Goal: Task Accomplishment & Management: Use online tool/utility

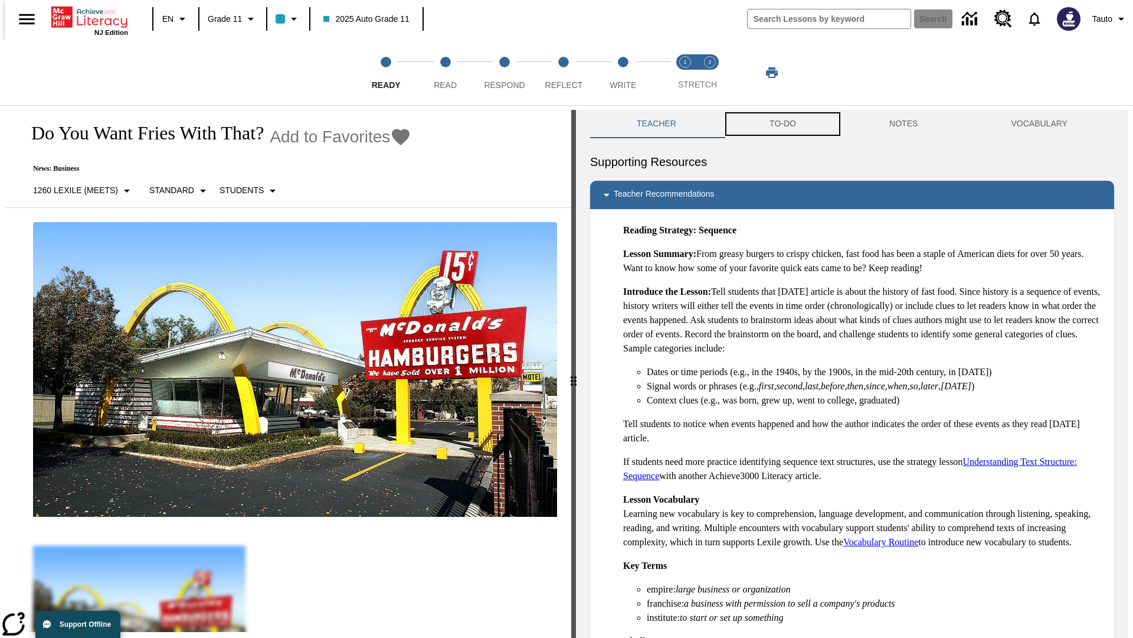
click at [782, 124] on button "TO-DO" at bounding box center [783, 124] width 120 height 28
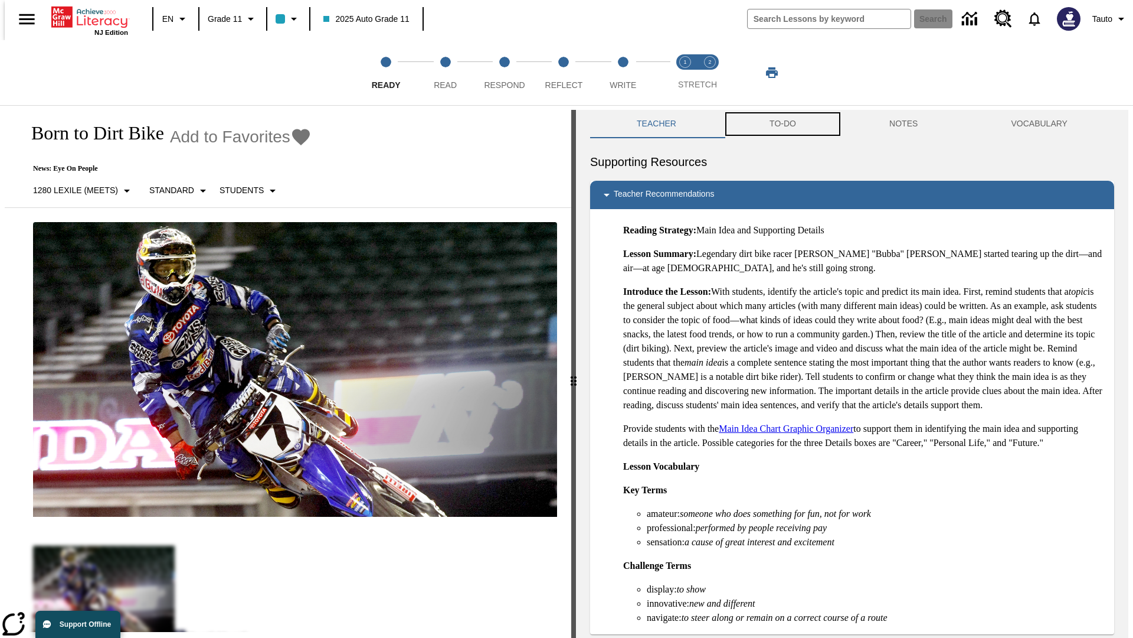
click at [782, 124] on button "TO-DO" at bounding box center [783, 124] width 120 height 28
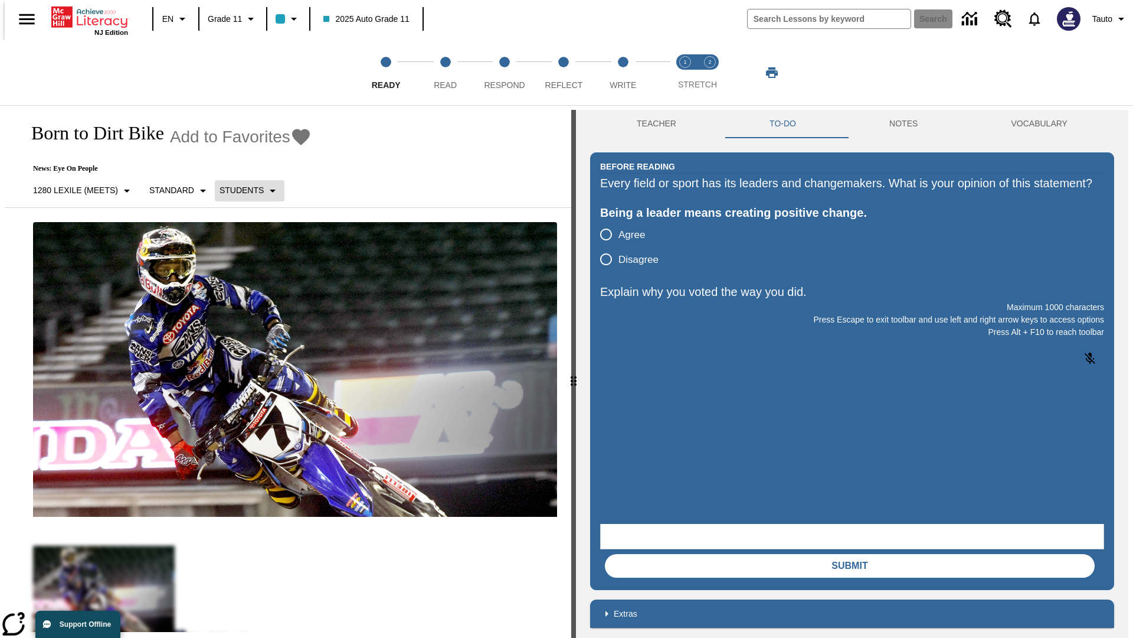
click at [243, 190] on p "Students" at bounding box center [242, 190] width 44 height 12
